Goal: Task Accomplishment & Management: Use online tool/utility

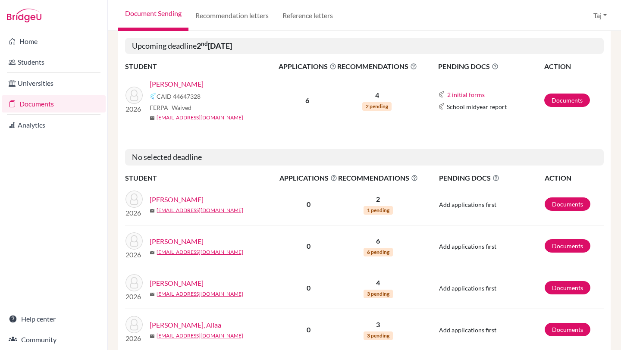
scroll to position [533, 0]
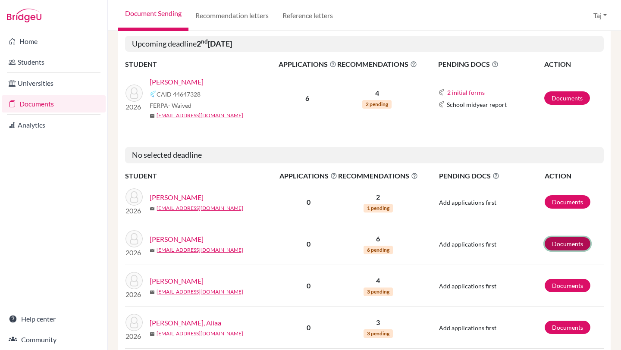
click at [578, 244] on link "Documents" at bounding box center [567, 243] width 46 height 13
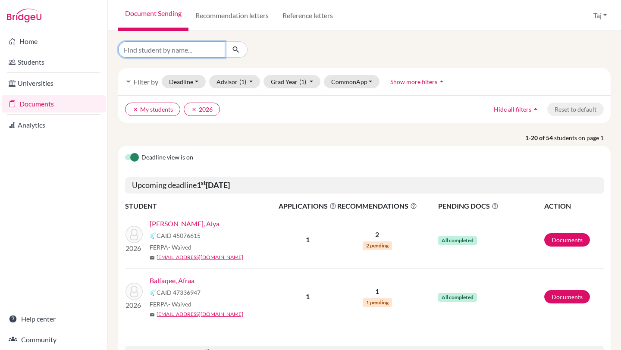
click at [209, 50] on input "Find student by name..." at bounding box center [171, 49] width 107 height 16
type input "10664"
click button "submit" at bounding box center [236, 49] width 23 height 16
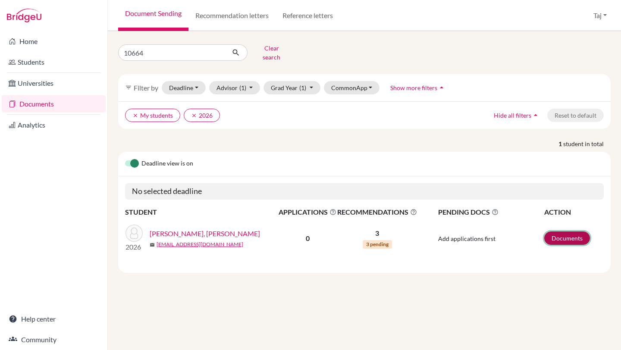
click at [557, 231] on link "Documents" at bounding box center [567, 237] width 46 height 13
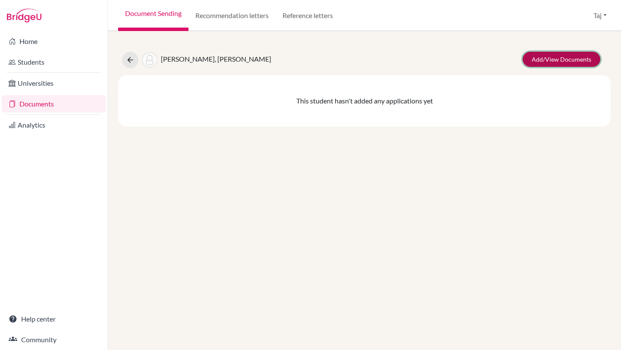
click at [538, 62] on link "Add/View Documents" at bounding box center [561, 59] width 78 height 15
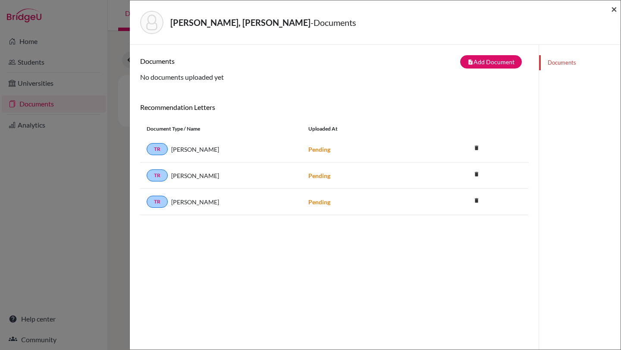
click at [613, 12] on span "×" at bounding box center [614, 9] width 6 height 13
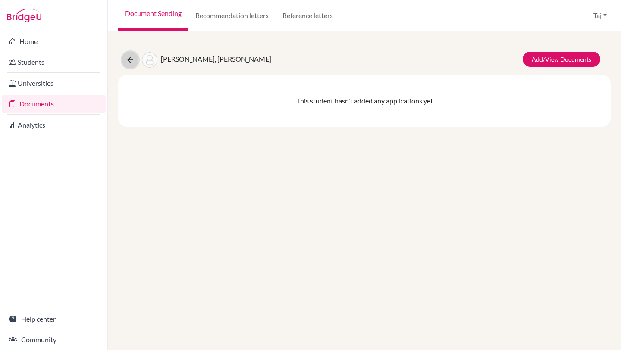
click at [129, 58] on icon at bounding box center [130, 60] width 9 height 9
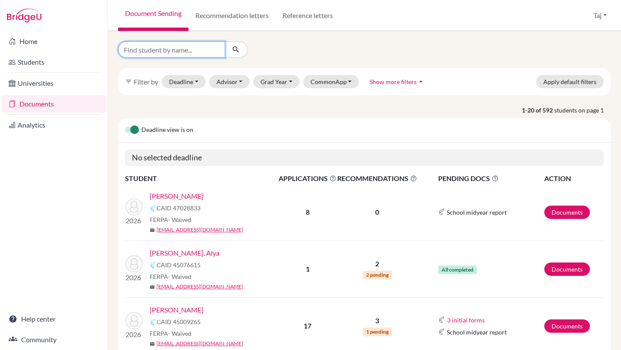
click at [150, 54] on input "Find student by name..." at bounding box center [171, 49] width 107 height 16
type input "51026"
click button "submit" at bounding box center [236, 49] width 23 height 16
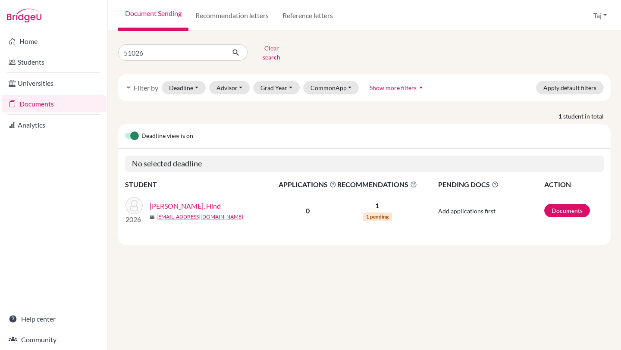
click at [178, 201] on link "[PERSON_NAME], Hind" at bounding box center [185, 206] width 71 height 10
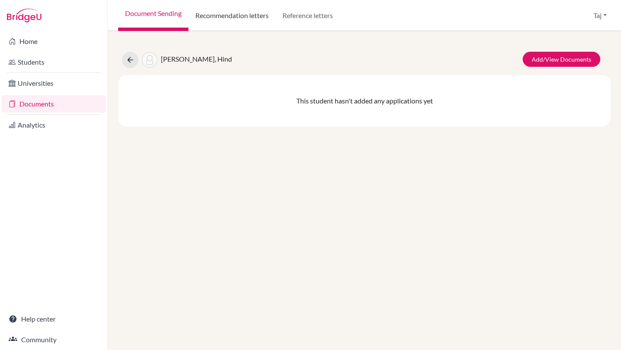
click at [237, 25] on link "Recommendation letters" at bounding box center [231, 15] width 87 height 31
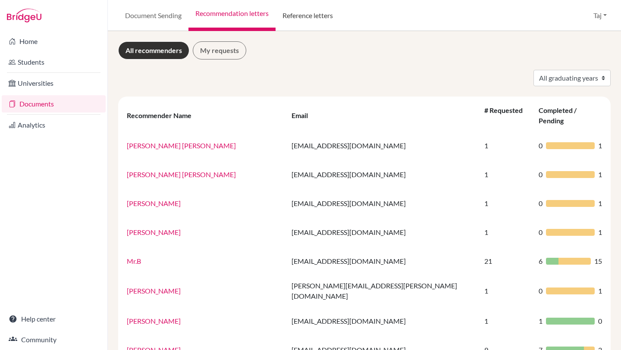
click at [297, 19] on link "Reference letters" at bounding box center [307, 15] width 64 height 31
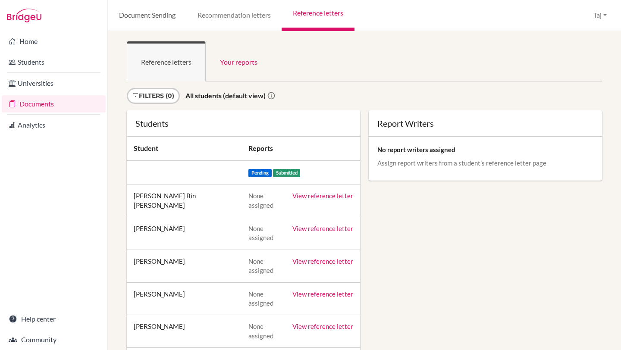
click at [138, 24] on link "Document Sending" at bounding box center [147, 15] width 78 height 31
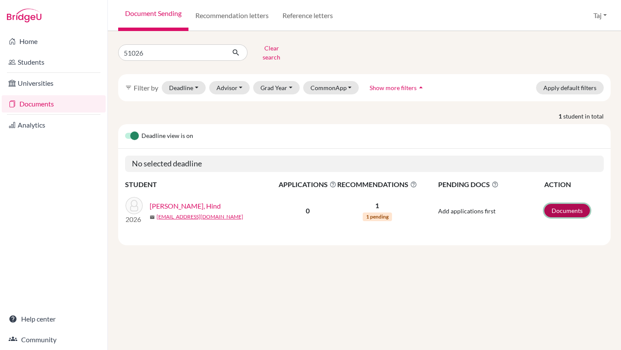
click at [564, 204] on link "Documents" at bounding box center [567, 210] width 46 height 13
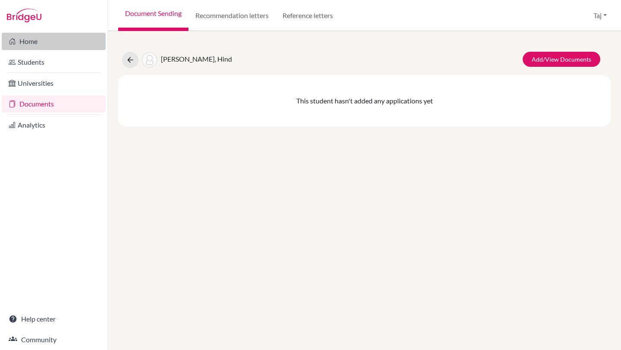
click at [32, 39] on link "Home" at bounding box center [54, 41] width 104 height 17
